Goal: Navigation & Orientation: Find specific page/section

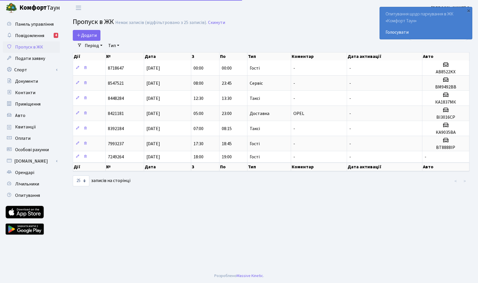
select select "25"
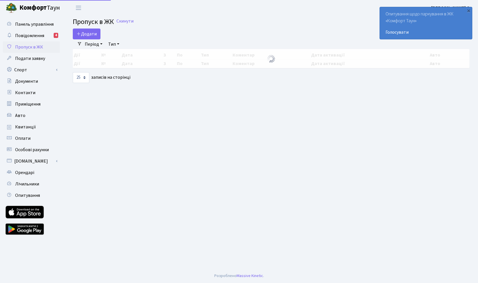
select select "25"
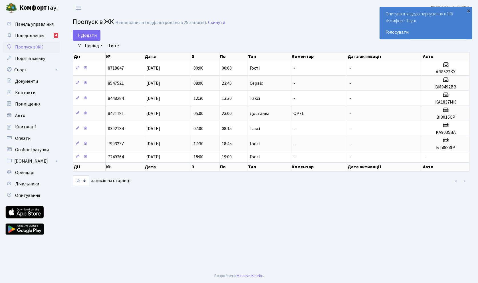
click at [468, 12] on div "×" at bounding box center [469, 11] width 6 height 6
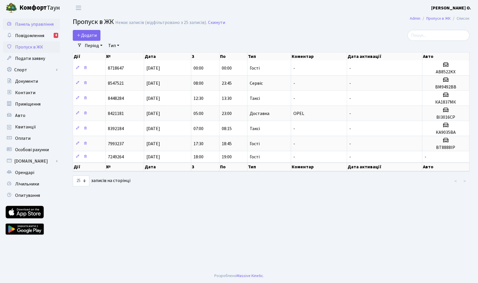
click at [45, 22] on span "Панель управління" at bounding box center [34, 24] width 39 height 6
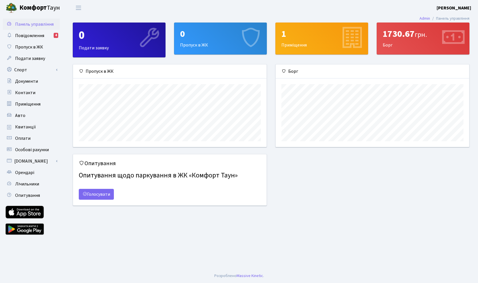
scroll to position [83, 194]
drag, startPoint x: 383, startPoint y: 35, endPoint x: 413, endPoint y: 33, distance: 30.3
click at [413, 33] on div "1730.67 грн." at bounding box center [423, 34] width 81 height 11
copy div "1730.67"
